Goal: Task Accomplishment & Management: Use online tool/utility

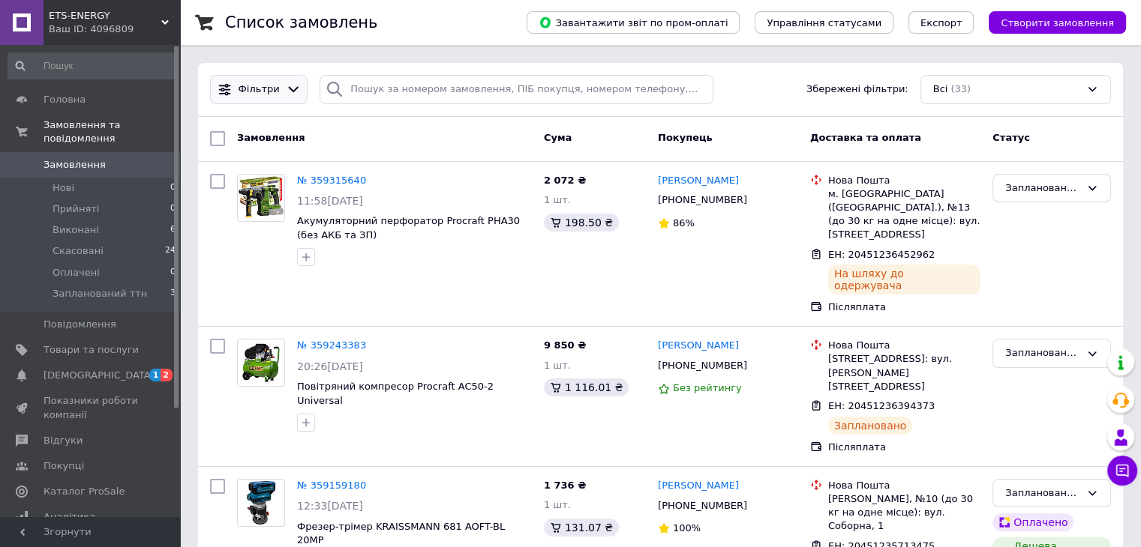
click at [288, 91] on icon at bounding box center [294, 90] width 16 height 16
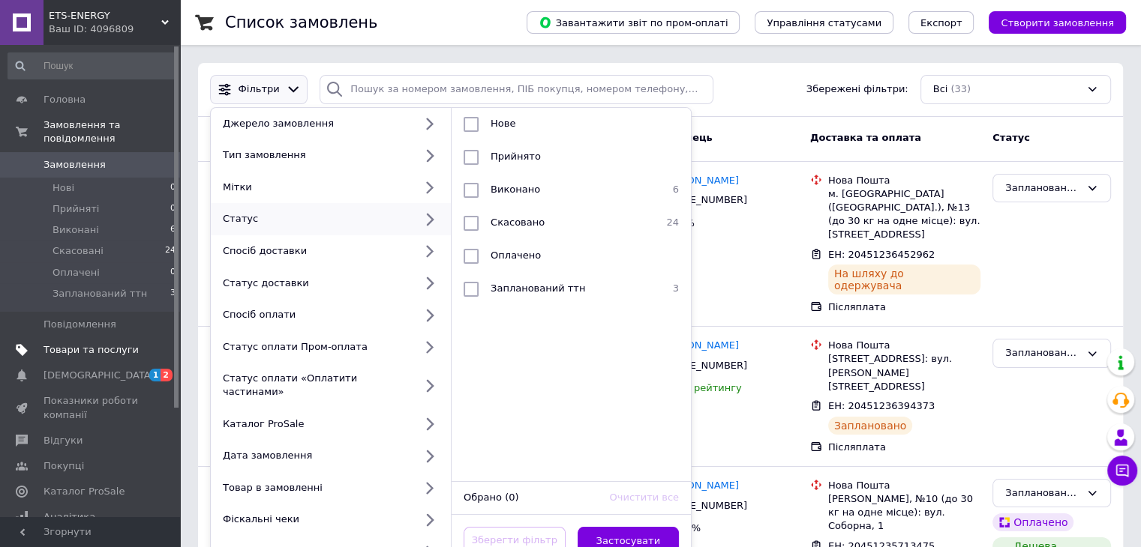
click at [79, 343] on span "Товари та послуги" at bounding box center [90, 349] width 95 height 13
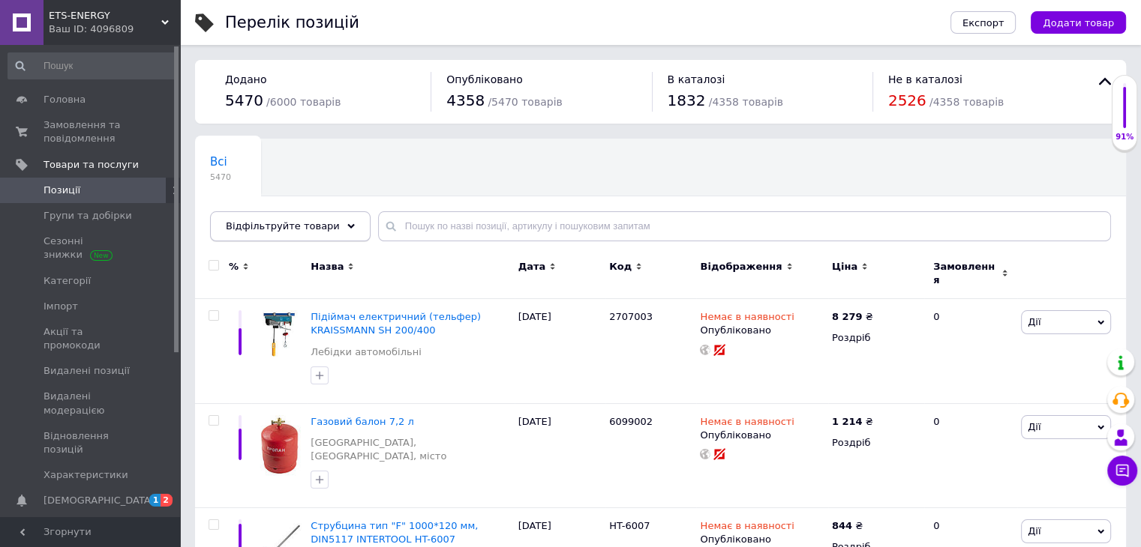
click at [307, 225] on span "Відфільтруйте товари" at bounding box center [283, 225] width 114 height 11
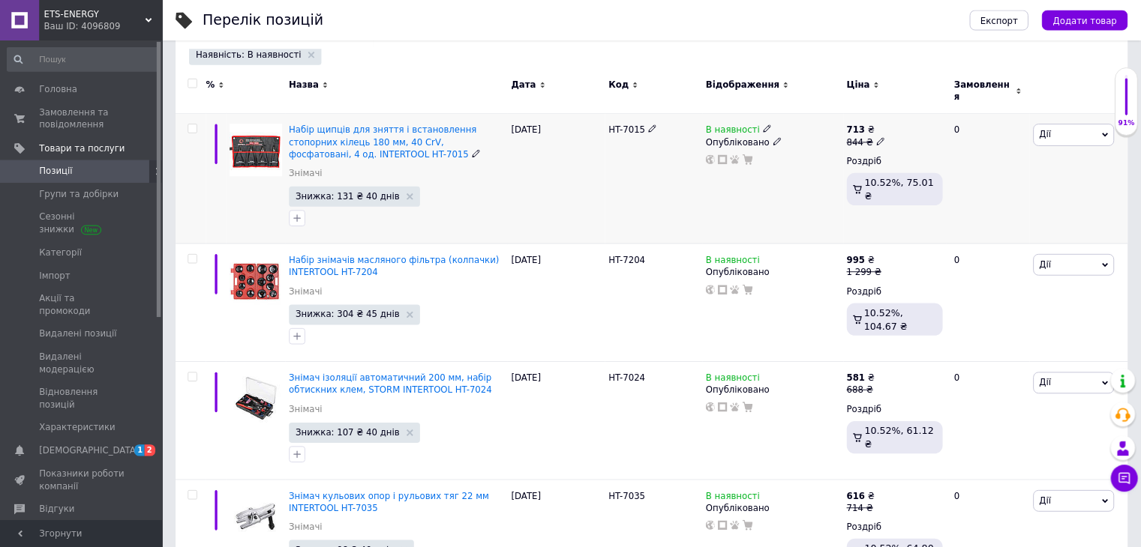
scroll to position [199, 0]
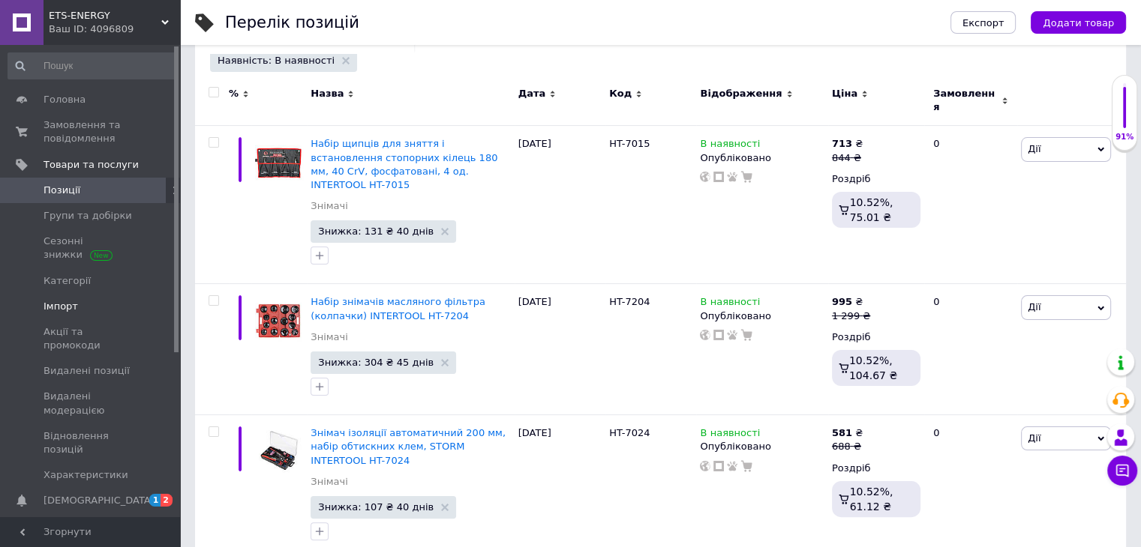
click at [47, 313] on span "Імпорт" at bounding box center [60, 306] width 34 height 13
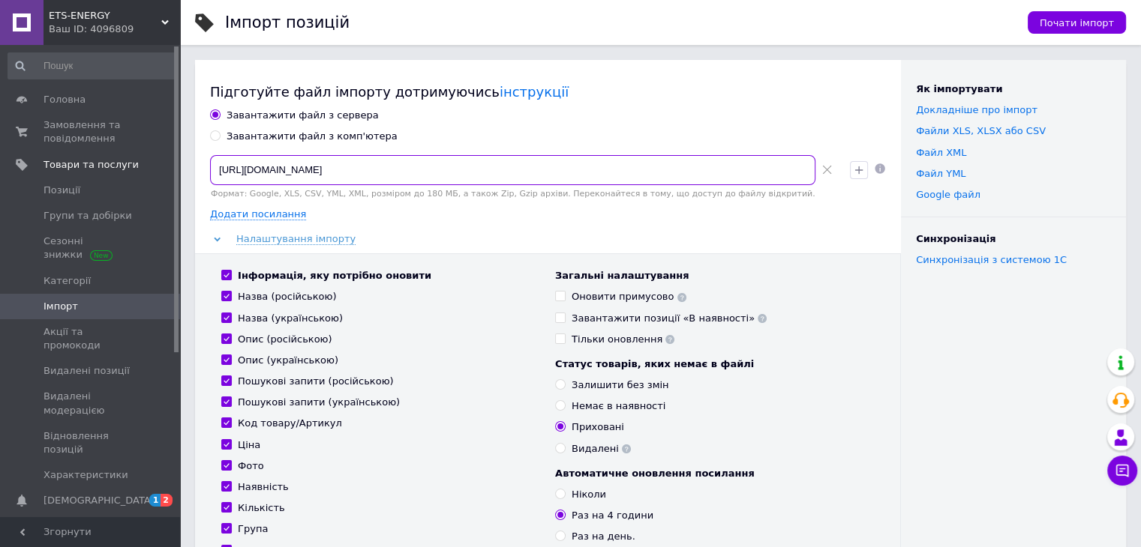
click at [604, 160] on input "[URL][DOMAIN_NAME]" at bounding box center [512, 170] width 605 height 30
paste input "[DOMAIN_NAME][URL]"
type input "[URL][DOMAIN_NAME]"
click at [227, 274] on input "Інформація, яку потрібно оновити" at bounding box center [226, 275] width 10 height 10
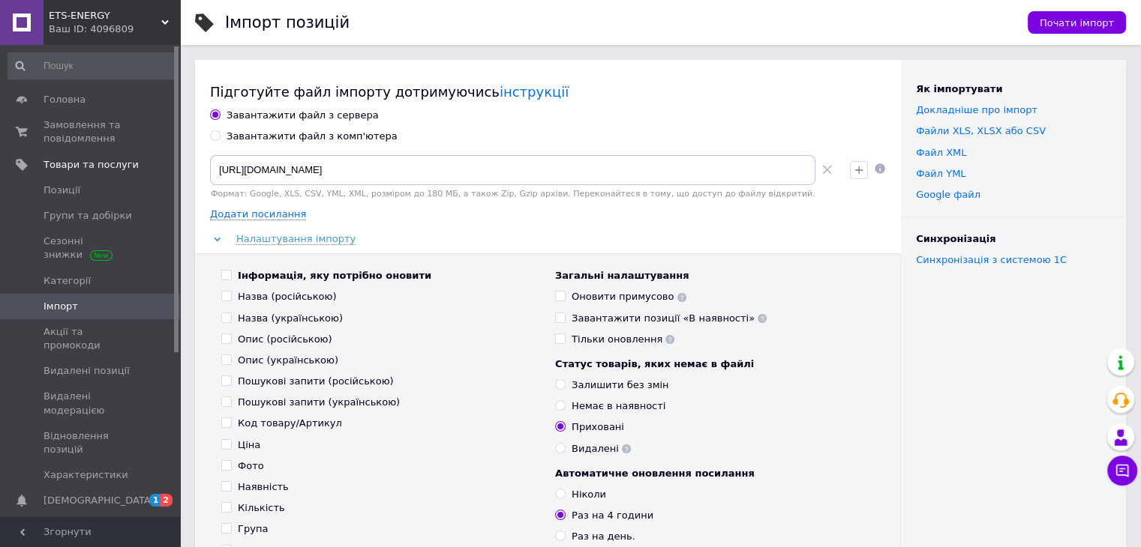
checkbox input "false"
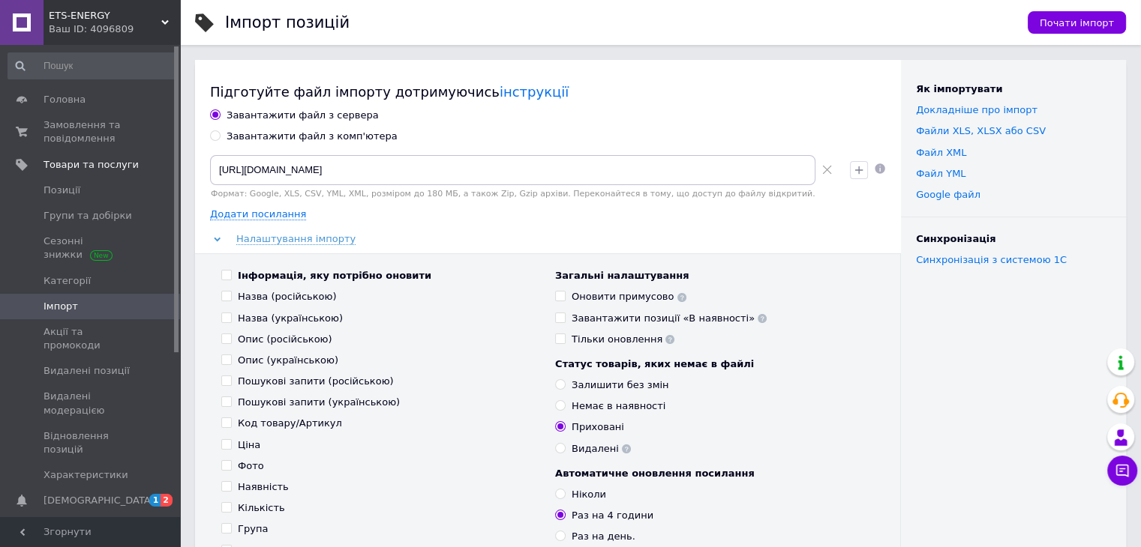
checkbox input "false"
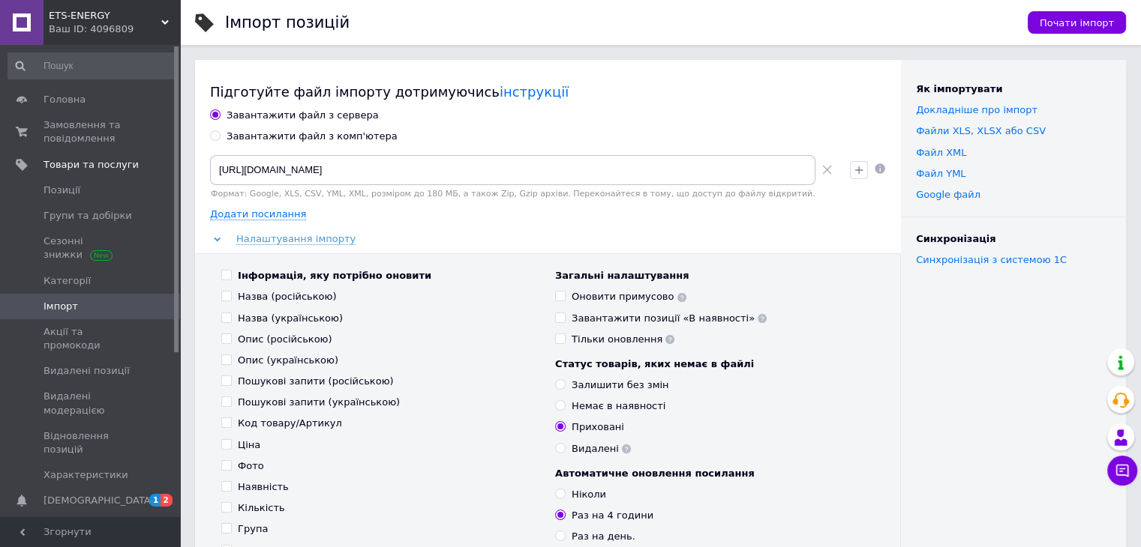
checkbox input "false"
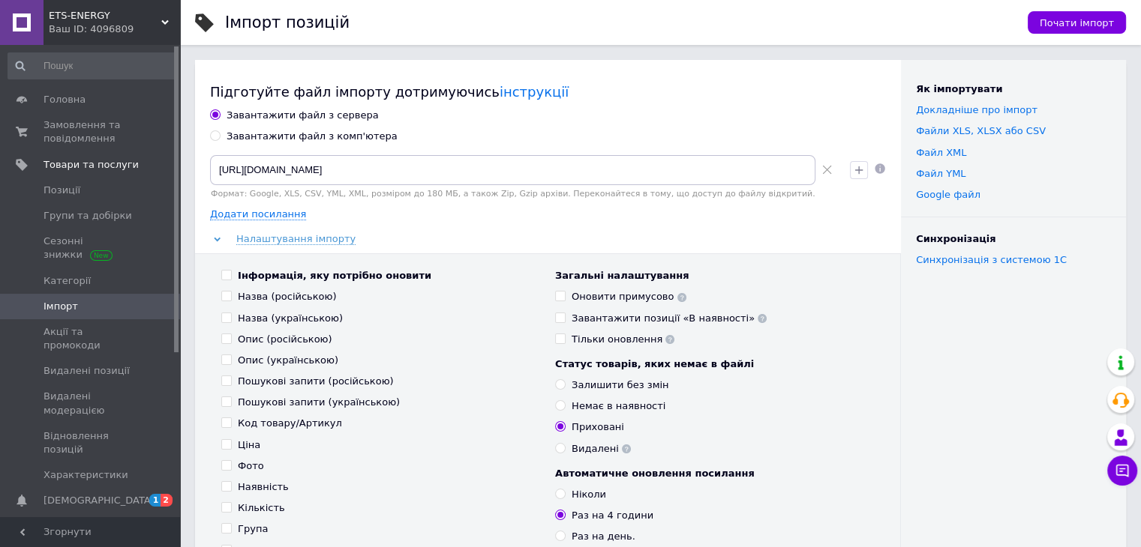
checkbox input "false"
click at [232, 442] on label "Ціна" at bounding box center [240, 445] width 39 height 13
click at [231, 442] on input "Ціна" at bounding box center [226, 444] width 10 height 10
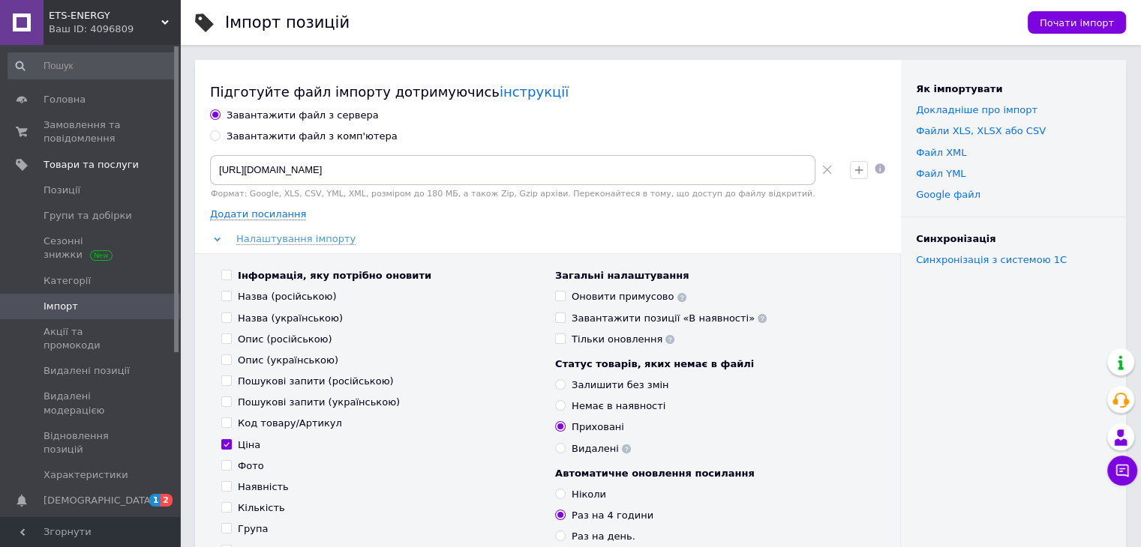
checkbox input "true"
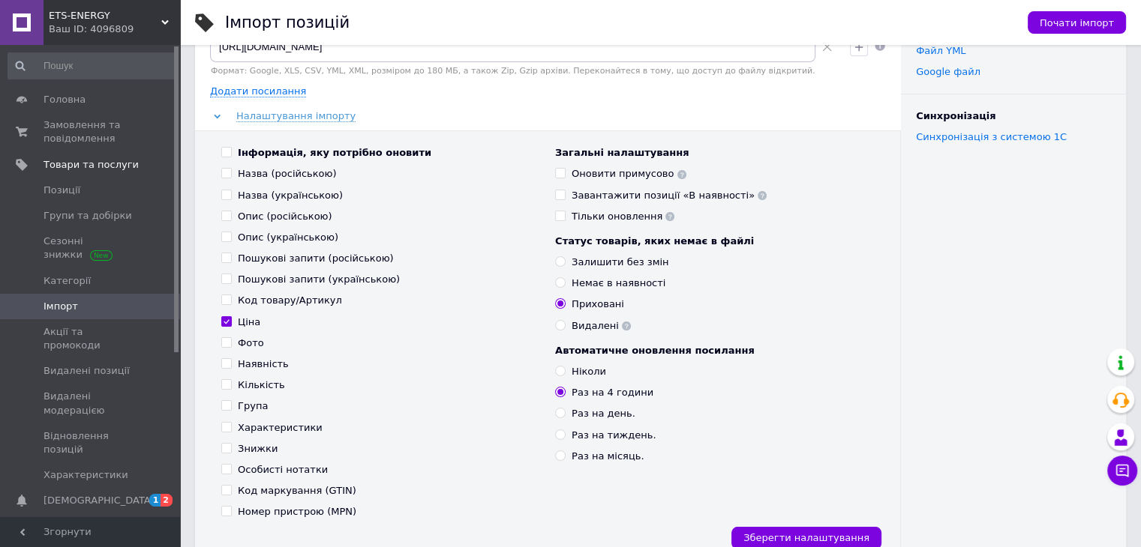
scroll to position [150, 0]
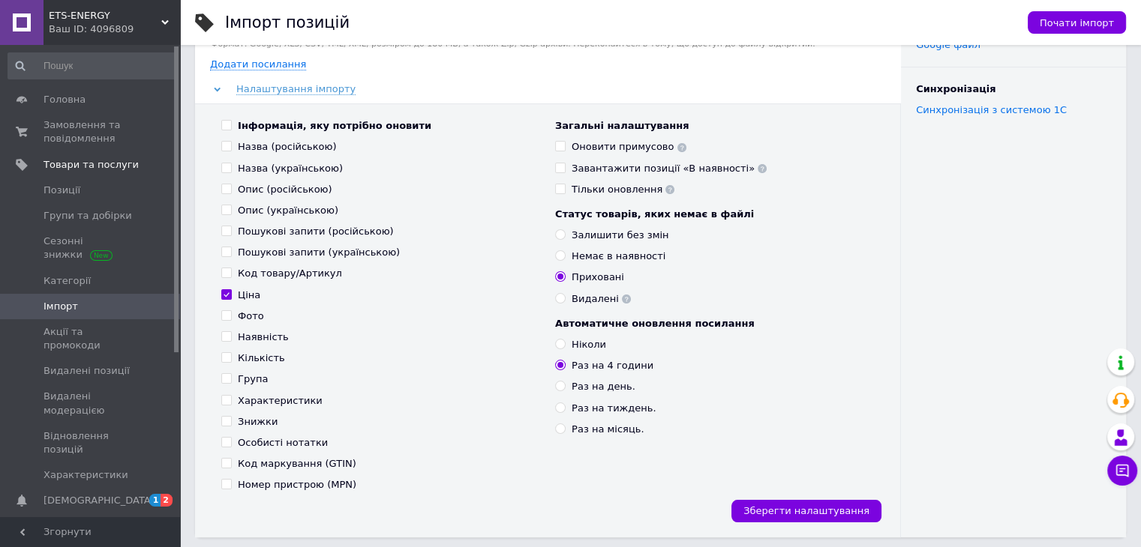
click at [228, 424] on input "Знижки" at bounding box center [226, 421] width 10 height 10
checkbox input "true"
click at [228, 338] on input "Наявність" at bounding box center [226, 336] width 10 height 10
checkbox input "true"
click at [665, 190] on use at bounding box center [669, 189] width 9 height 9
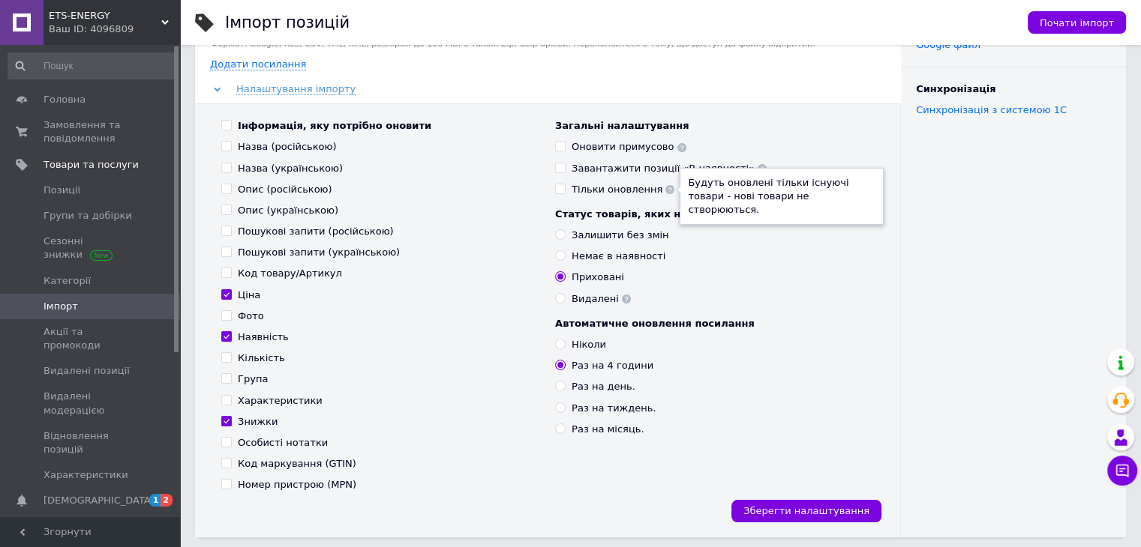
click at [565, 192] on span at bounding box center [560, 189] width 10 height 10
click at [565, 192] on input "Тільки оновлення Будуть оновлені тільки існуючі товари - нові товари не створюю…" at bounding box center [560, 189] width 10 height 10
checkbox input "true"
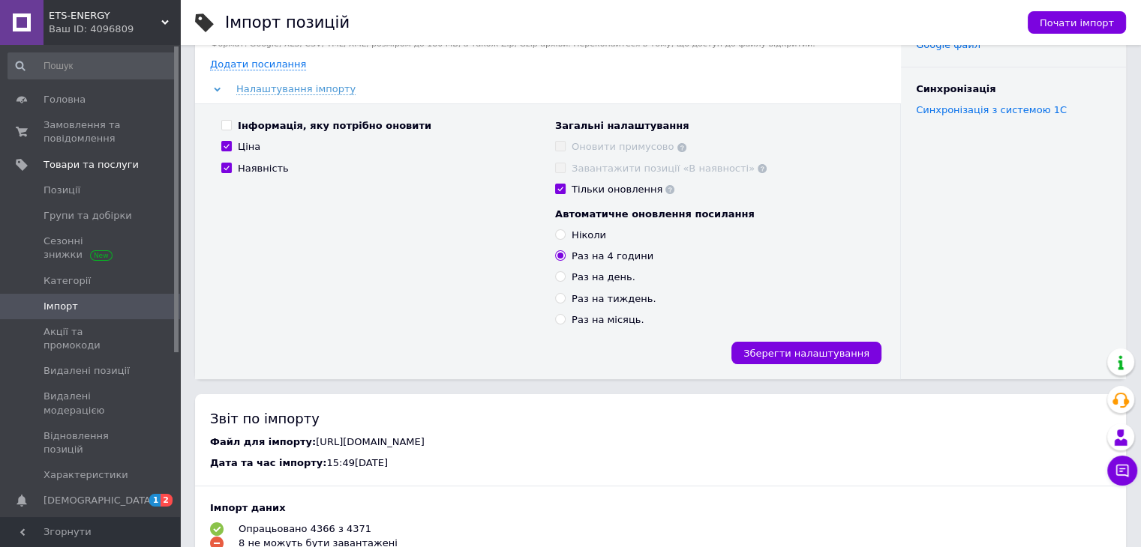
click at [560, 238] on input "Ніколи" at bounding box center [560, 234] width 10 height 10
radio input "true"
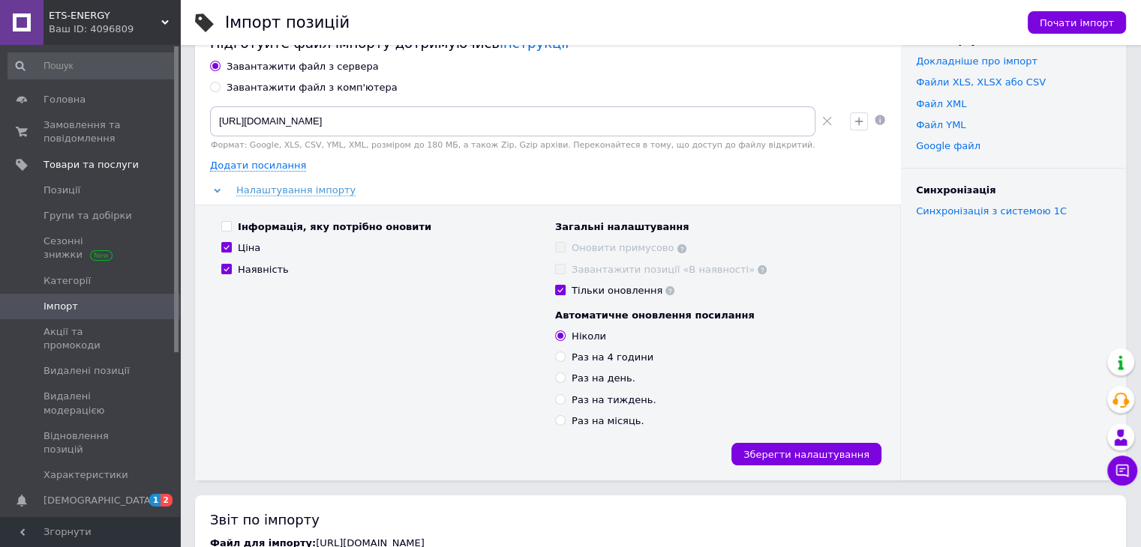
scroll to position [75, 0]
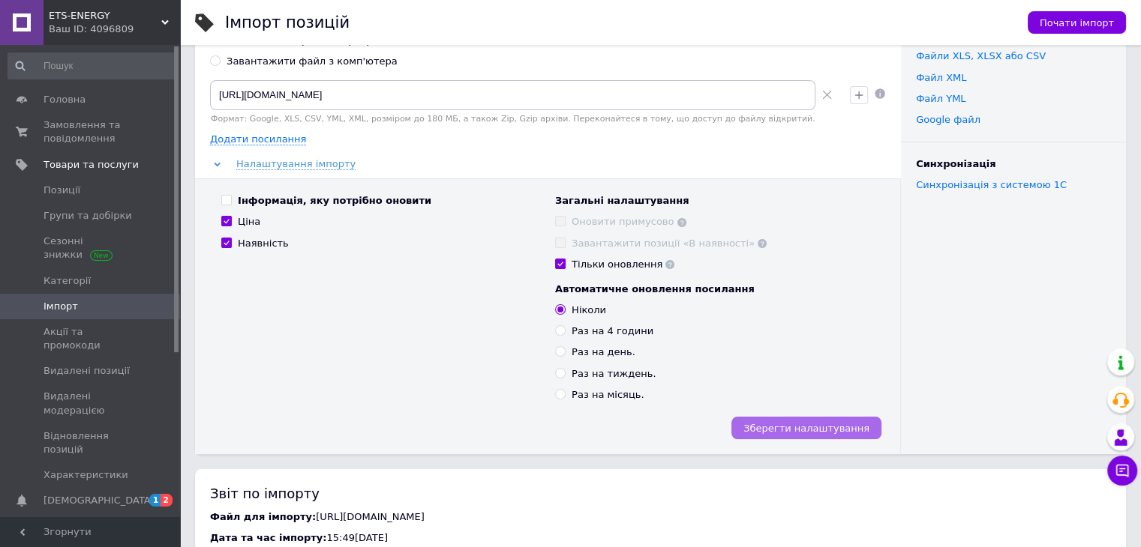
click at [801, 427] on span "Зберегти налаштування" at bounding box center [806, 428] width 126 height 11
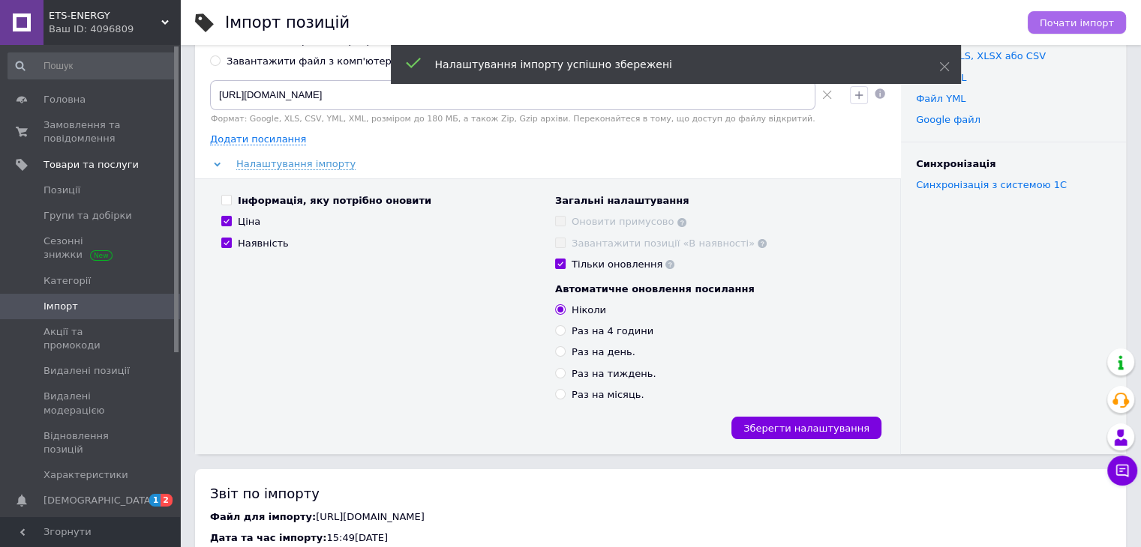
click at [1062, 21] on span "Почати імпорт" at bounding box center [1076, 22] width 74 height 11
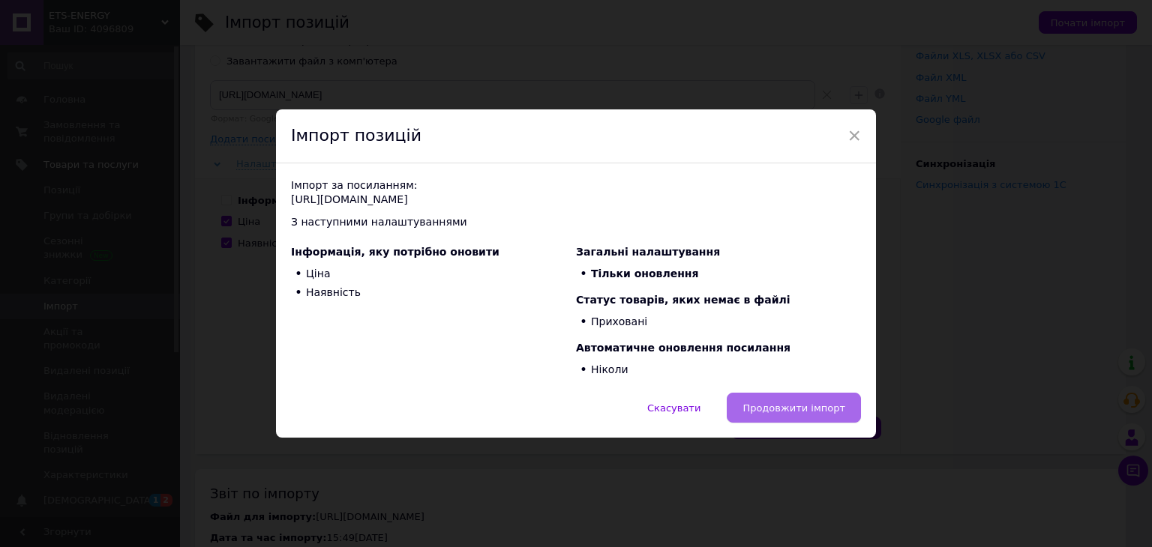
click at [788, 409] on span "Продовжити імпорт" at bounding box center [793, 408] width 103 height 11
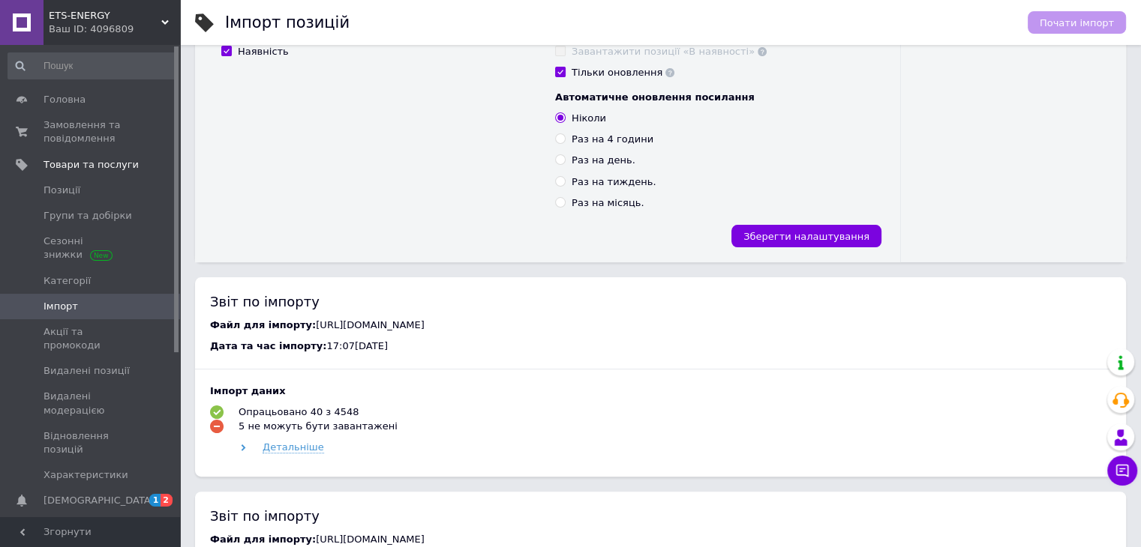
scroll to position [300, 0]
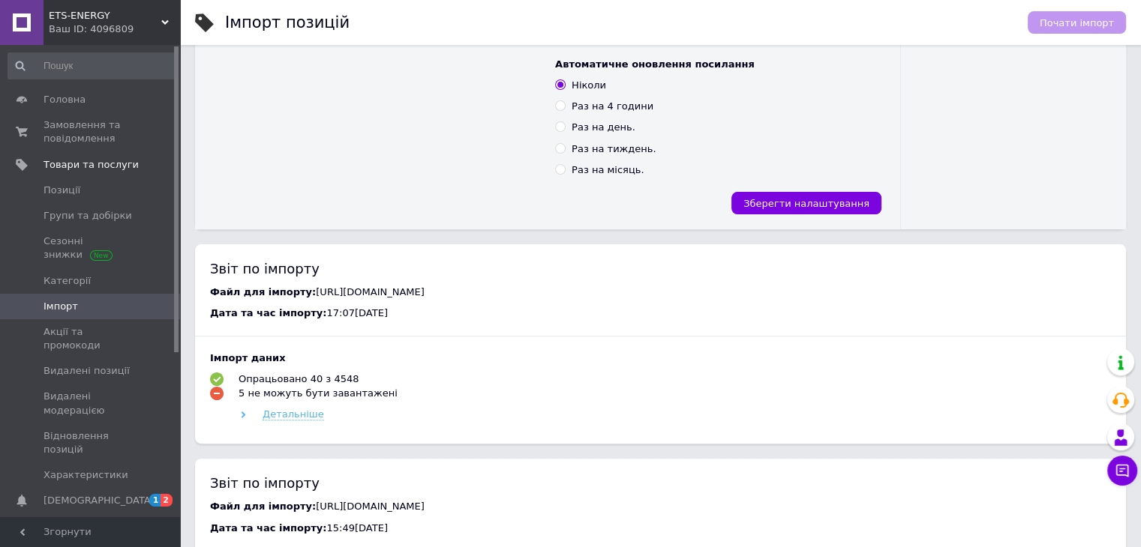
click at [297, 415] on span "Детальніше" at bounding box center [292, 415] width 61 height 12
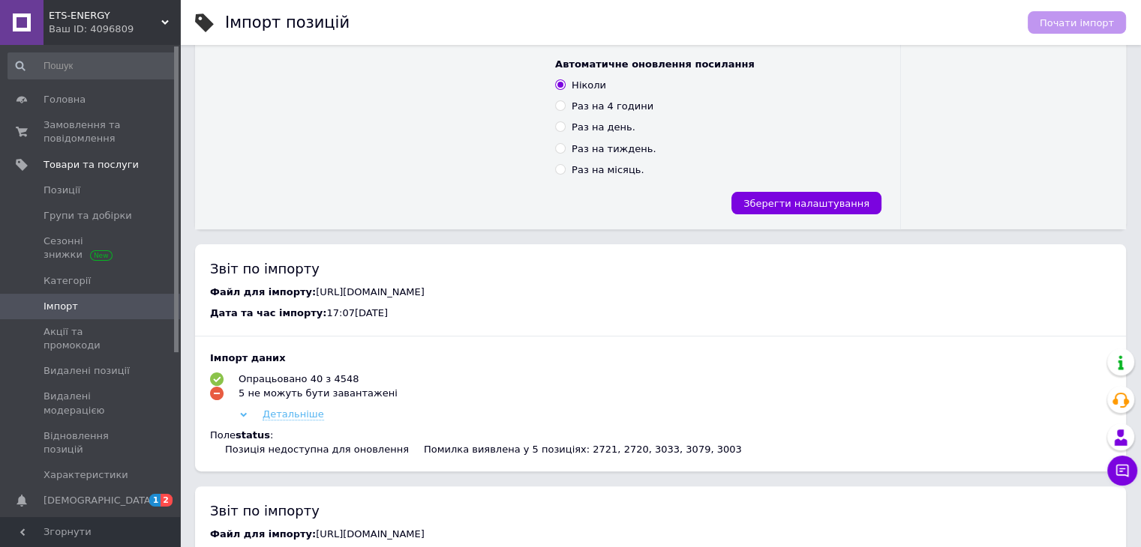
click at [292, 420] on span "Детальніше" at bounding box center [292, 415] width 61 height 12
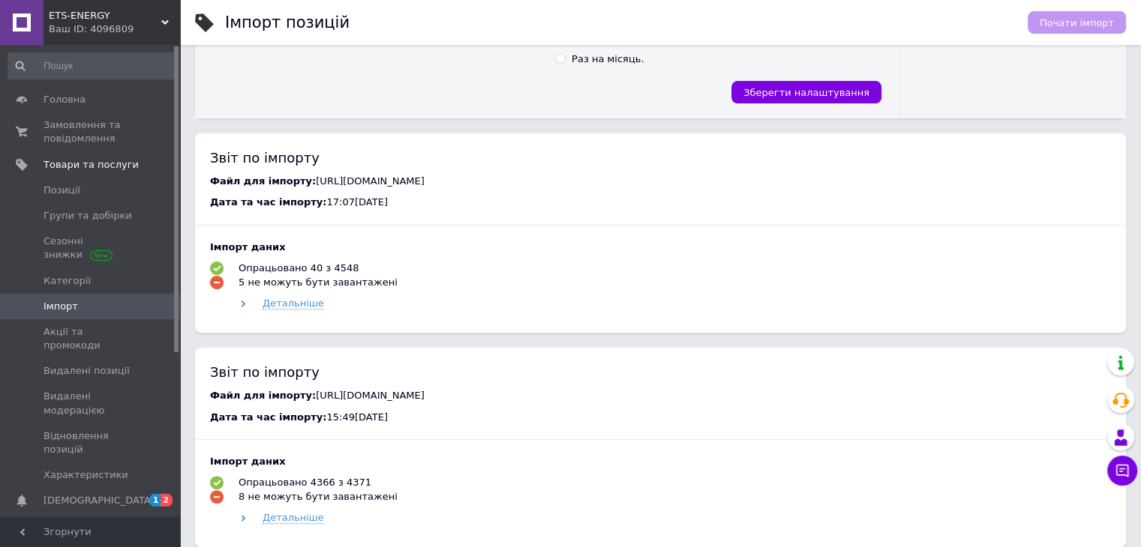
scroll to position [375, 0]
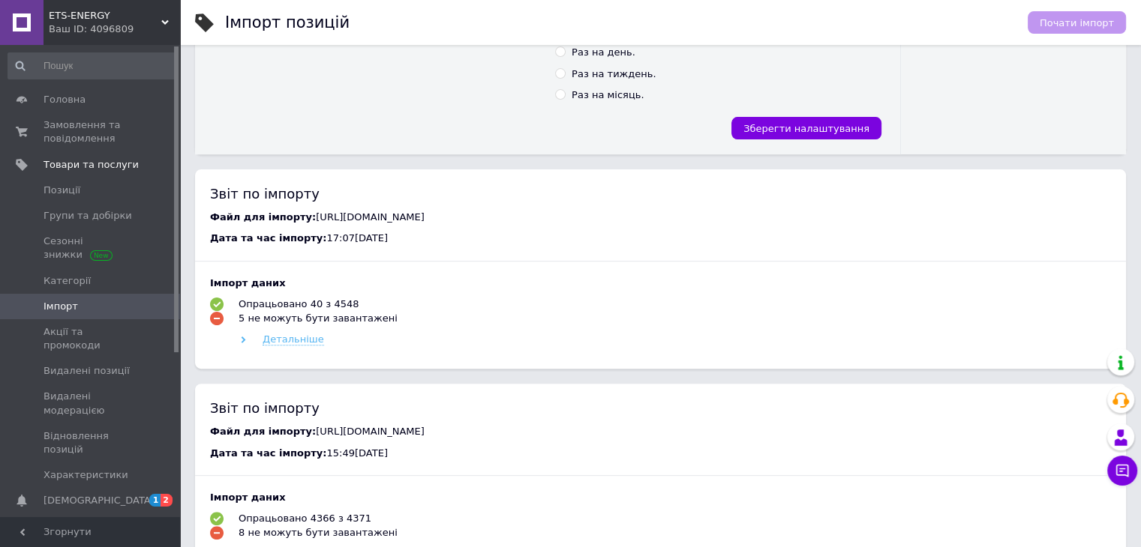
click at [277, 343] on span "Детальніше" at bounding box center [292, 340] width 61 height 12
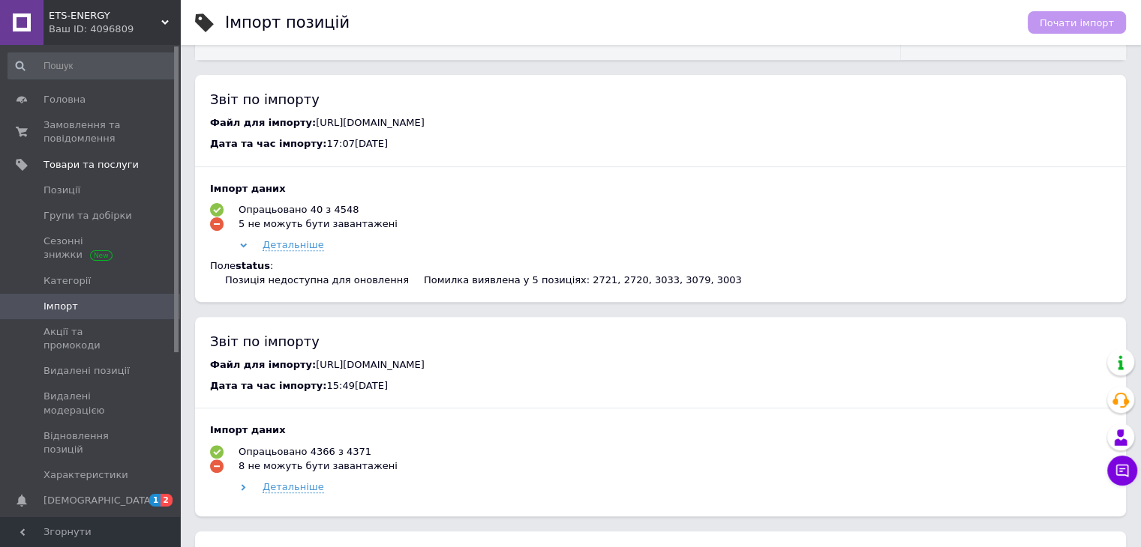
scroll to position [525, 0]
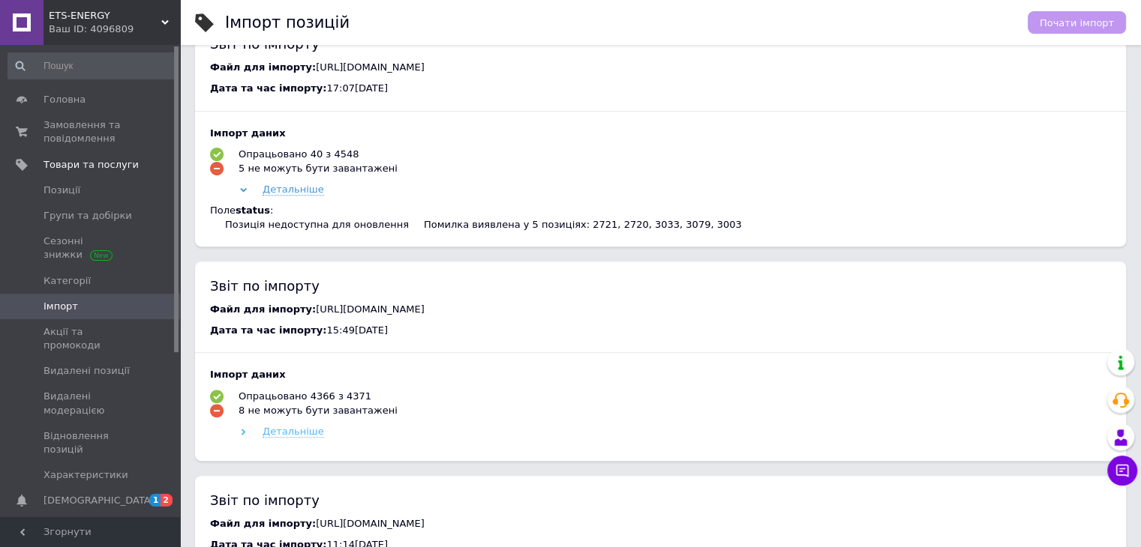
click at [297, 437] on span "Детальніше" at bounding box center [292, 432] width 61 height 12
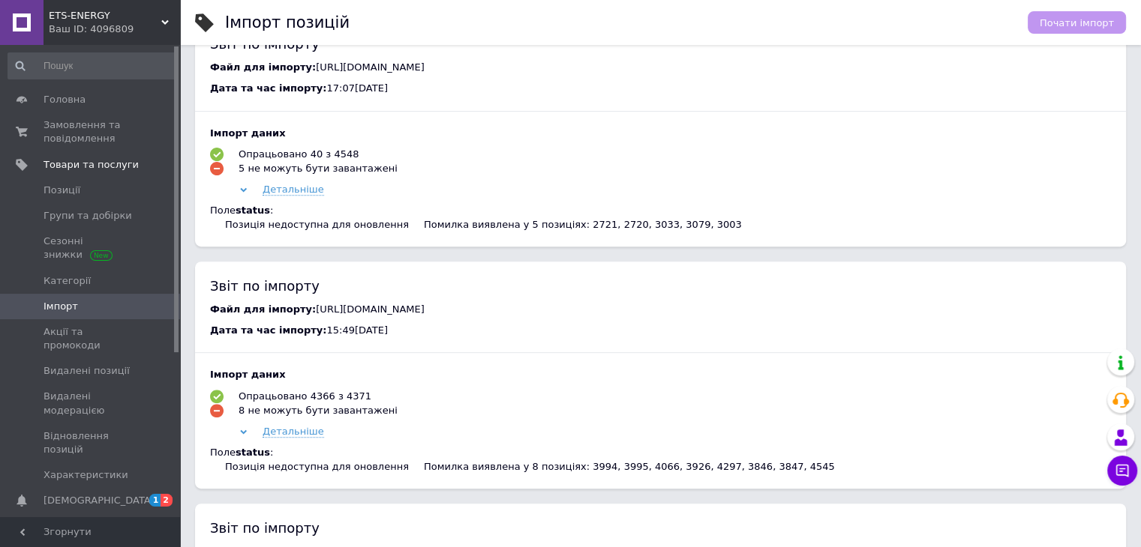
click at [261, 157] on div "Опрацьовано 40 з 4548" at bounding box center [298, 154] width 120 height 13
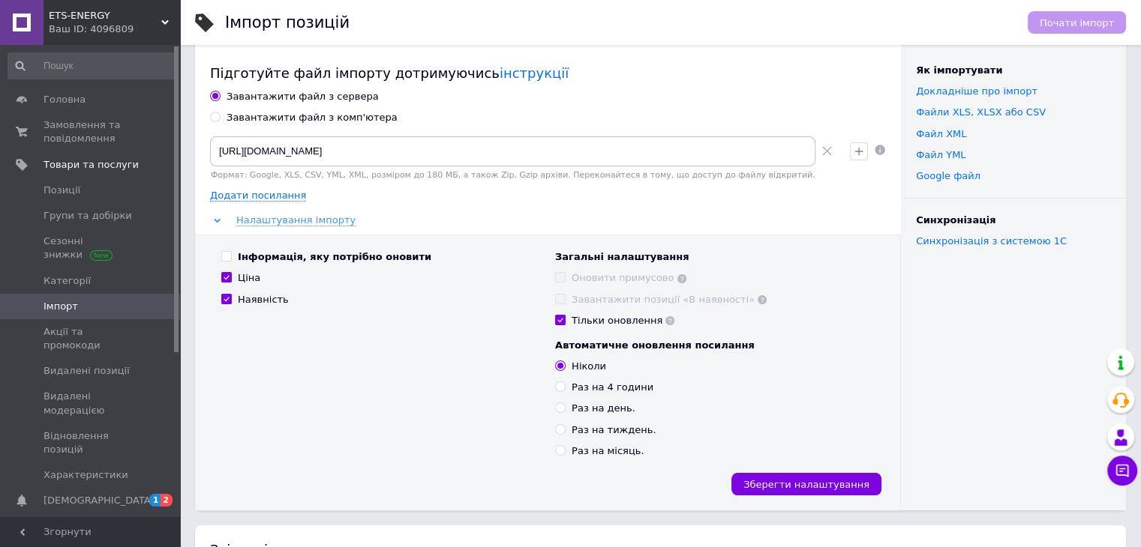
scroll to position [0, 0]
